Goal: Transaction & Acquisition: Purchase product/service

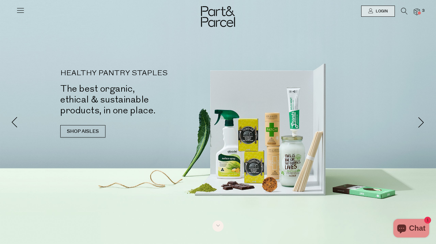
click at [420, 9] on div at bounding box center [218, 11] width 436 height 22
click at [418, 11] on img at bounding box center [417, 11] width 6 height 7
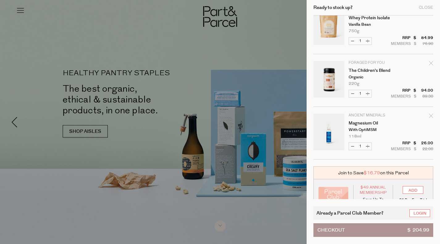
scroll to position [28, 0]
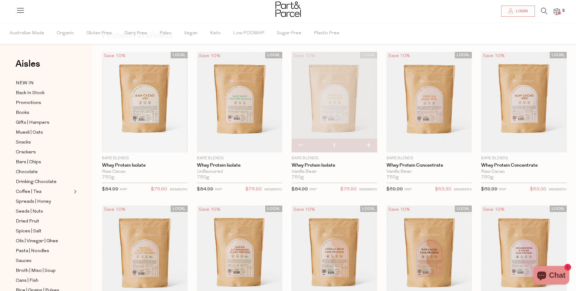
scroll to position [40, 0]
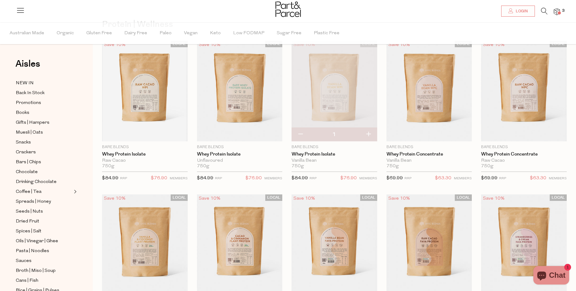
click at [282, 8] on img at bounding box center [287, 9] width 25 height 15
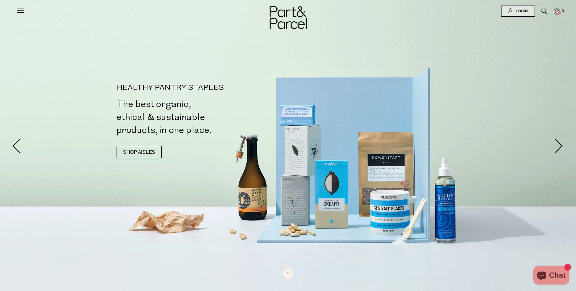
click at [555, 11] on img at bounding box center [557, 11] width 6 height 7
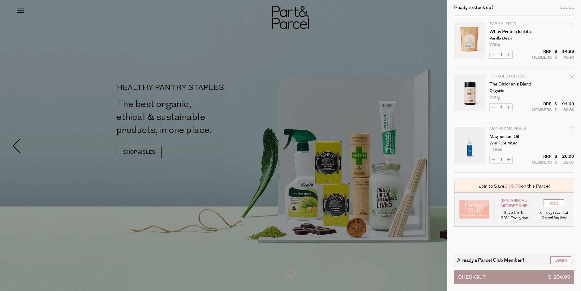
click at [499, 275] on button "Checkout $ 204.99" at bounding box center [514, 278] width 120 height 14
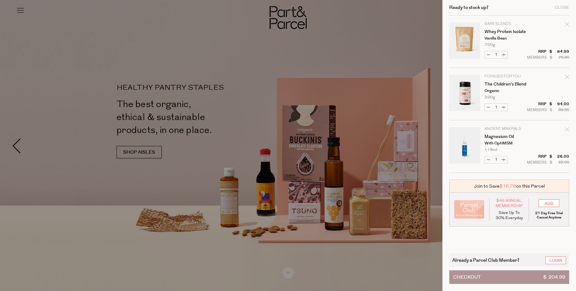
click at [527, 277] on button "Checkout $ 204.99" at bounding box center [509, 278] width 120 height 14
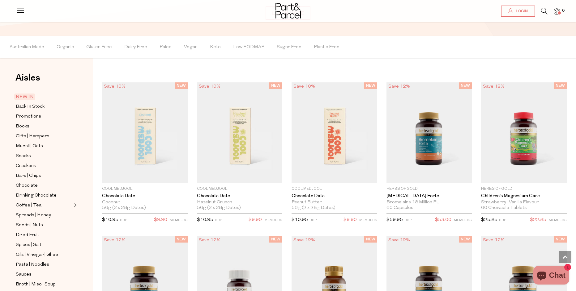
scroll to position [724, 0]
